Goal: Obtain resource: Download file/media

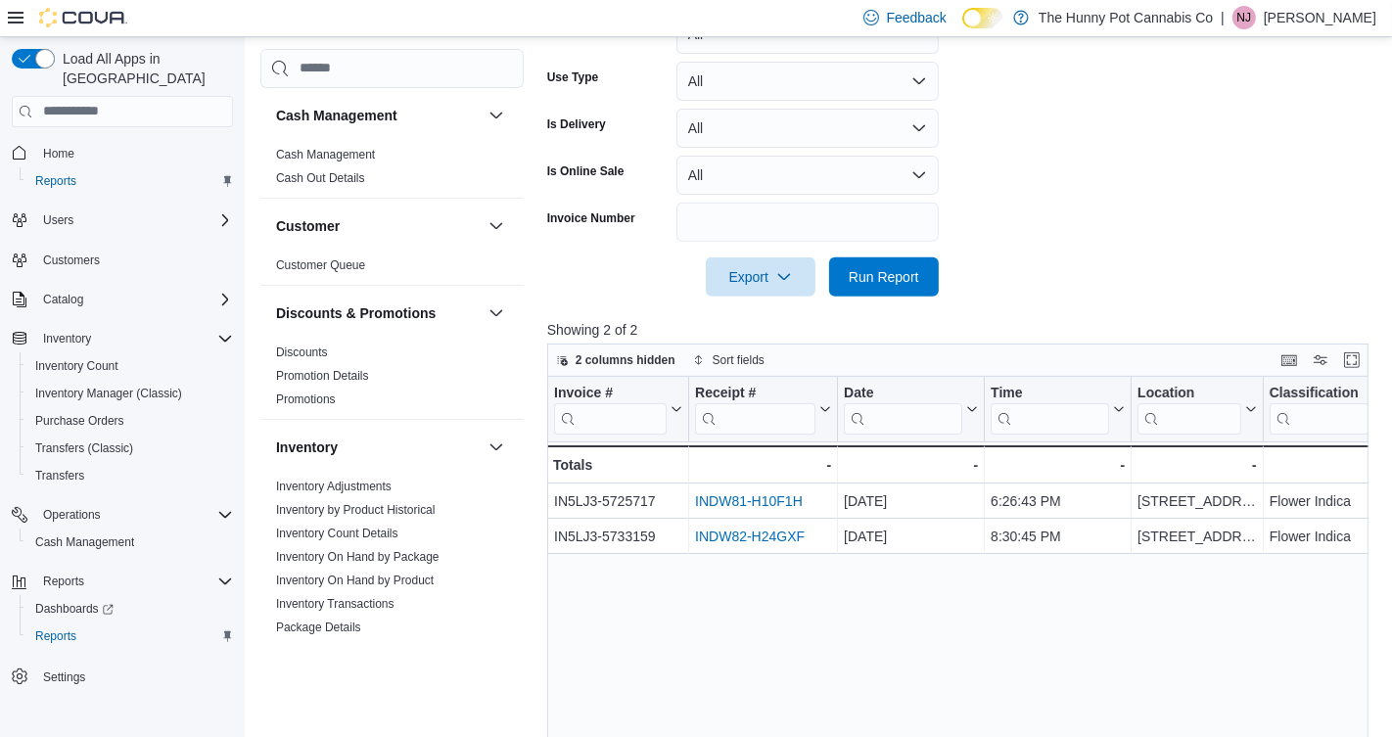
scroll to position [960, 0]
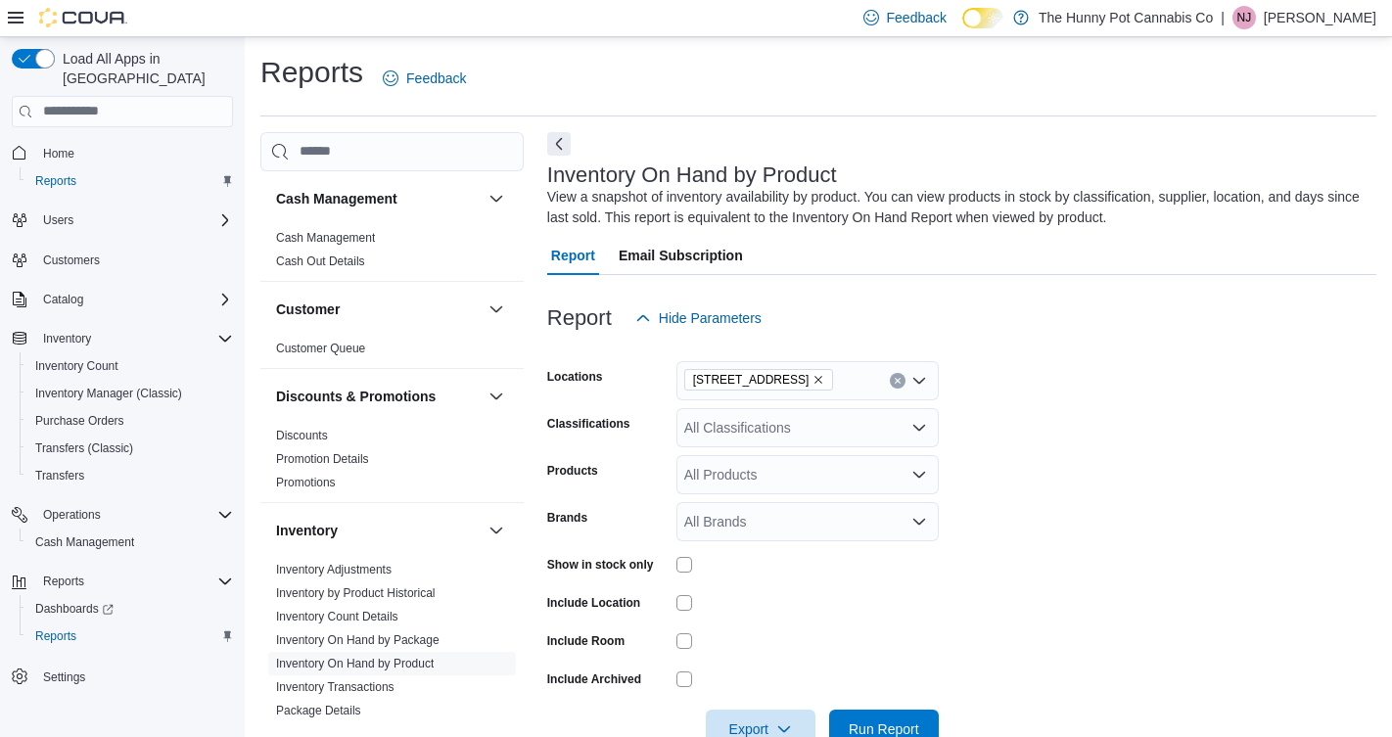
scroll to position [50, 0]
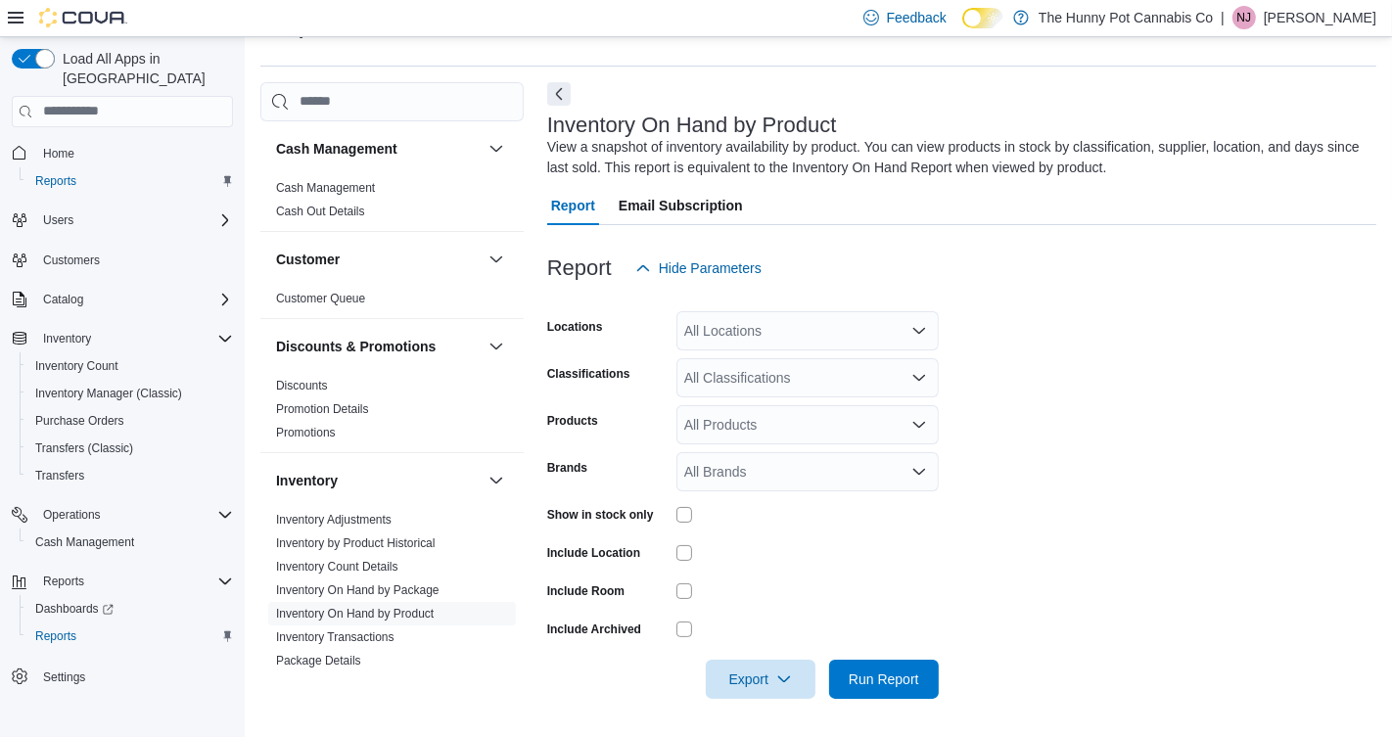
click at [717, 332] on div "All Locations" at bounding box center [808, 330] width 262 height 39
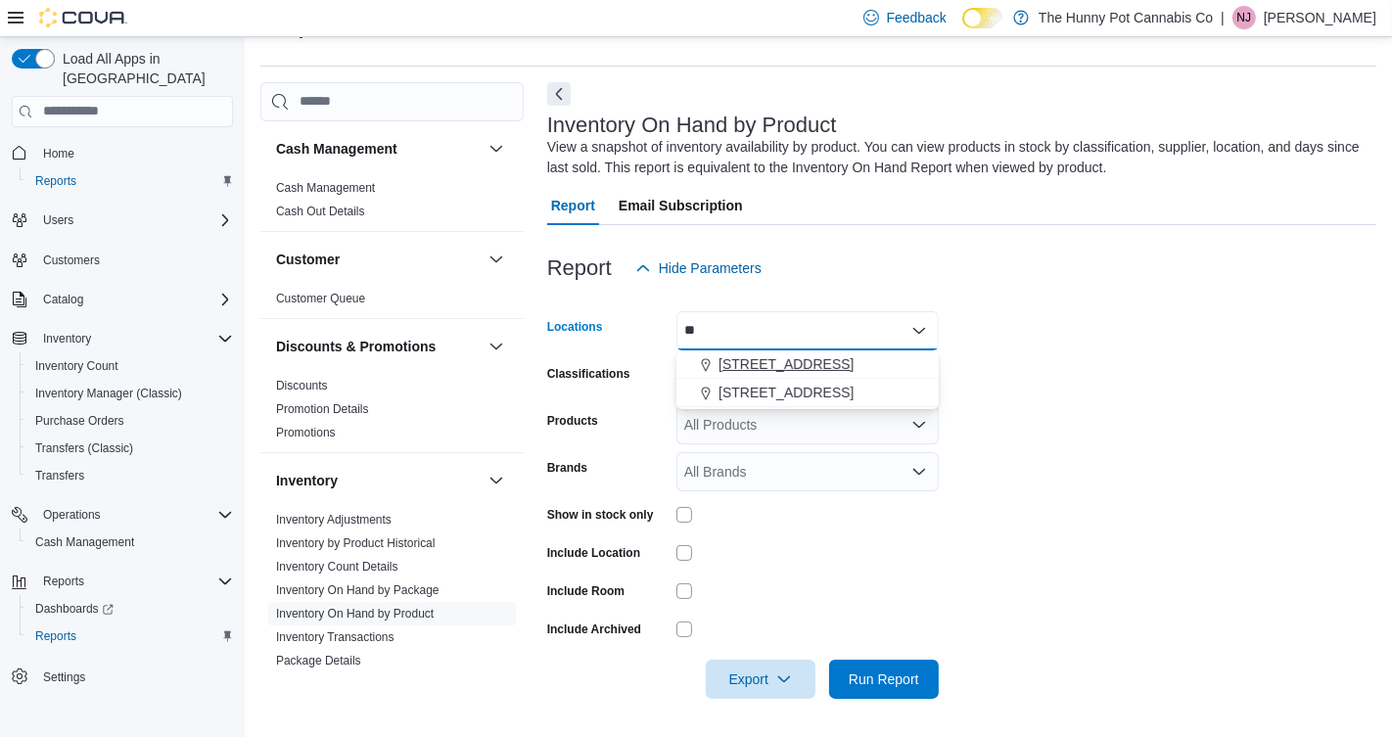
type input "**"
click at [746, 368] on span "[STREET_ADDRESS]" at bounding box center [786, 364] width 135 height 20
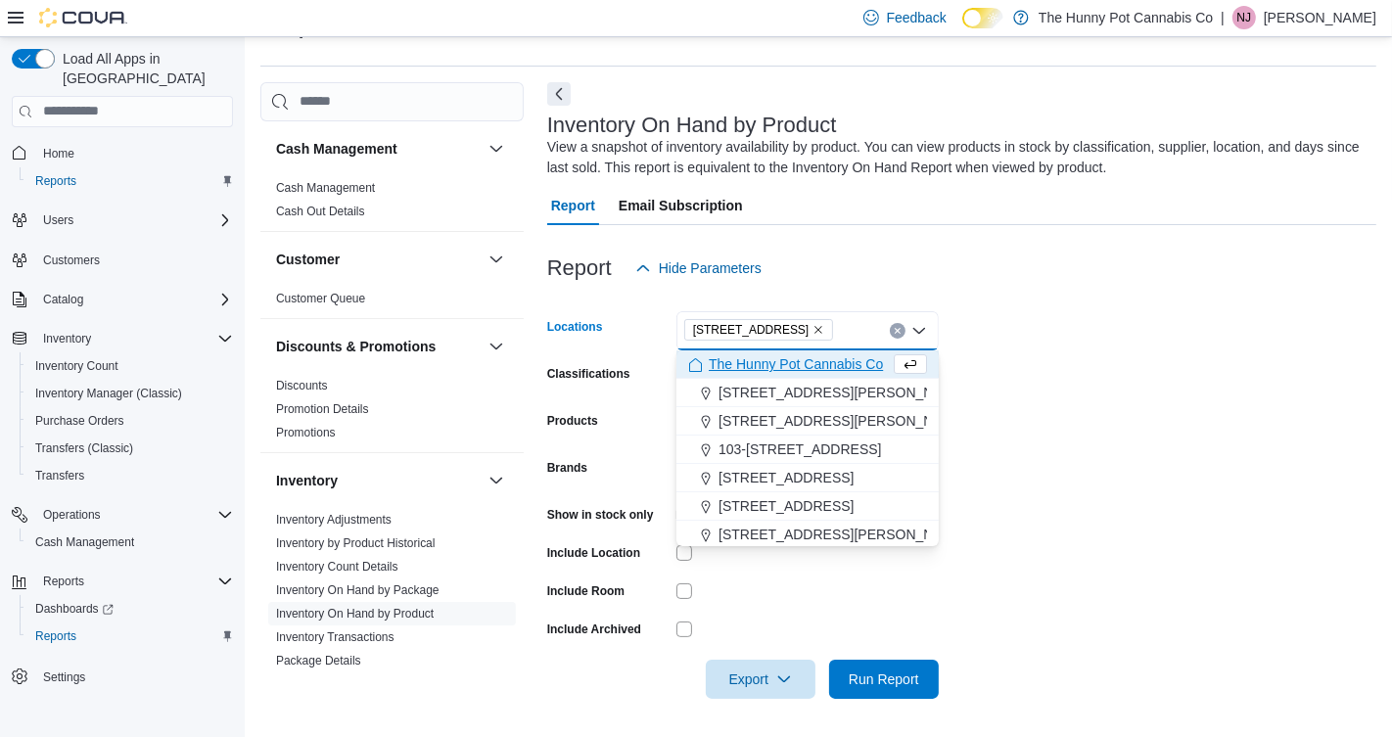
click at [1085, 361] on form "Locations 4936 Yonge St Combo box. Selected. 4936 Yonge St. Press Backspace to …" at bounding box center [961, 493] width 829 height 411
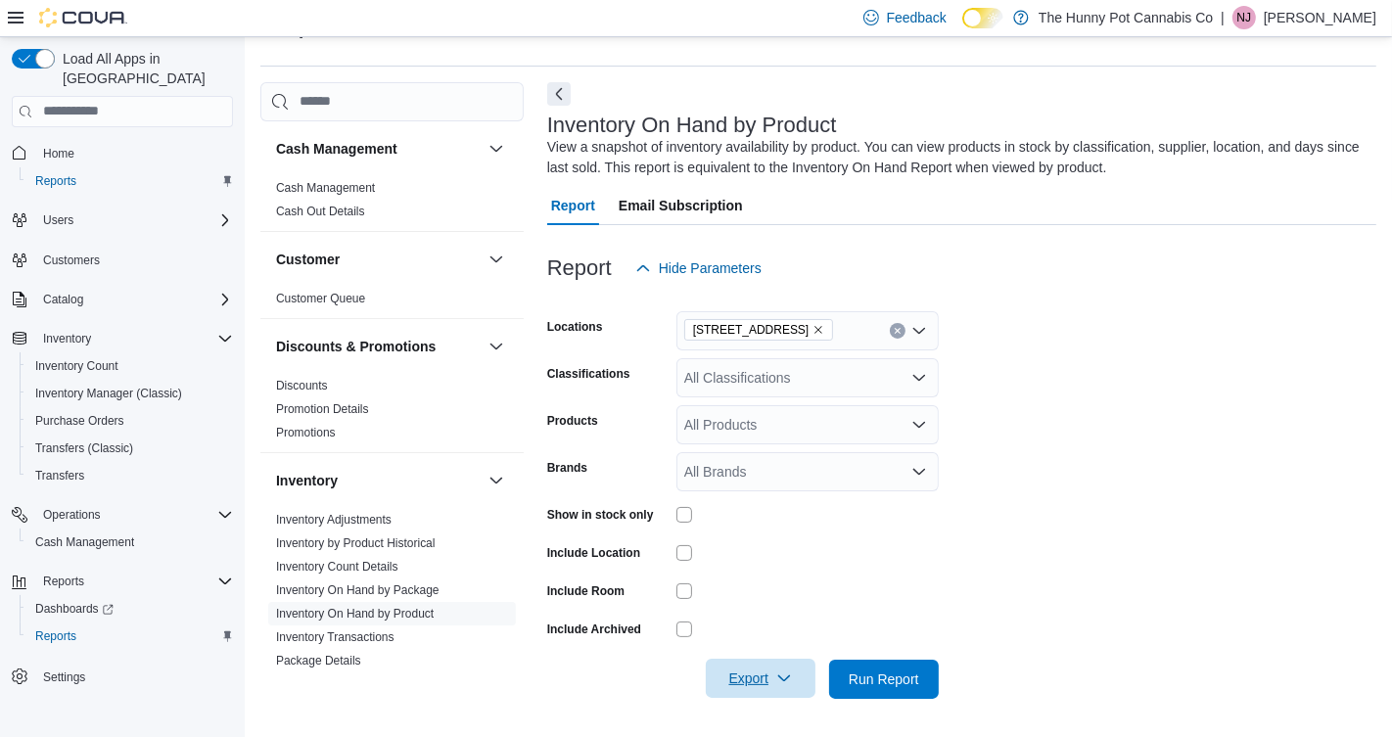
click at [741, 682] on span "Export" at bounding box center [761, 678] width 86 height 39
click at [790, 569] on button "Export to Excel" at bounding box center [762, 560] width 112 height 39
